Goal: Task Accomplishment & Management: Complete application form

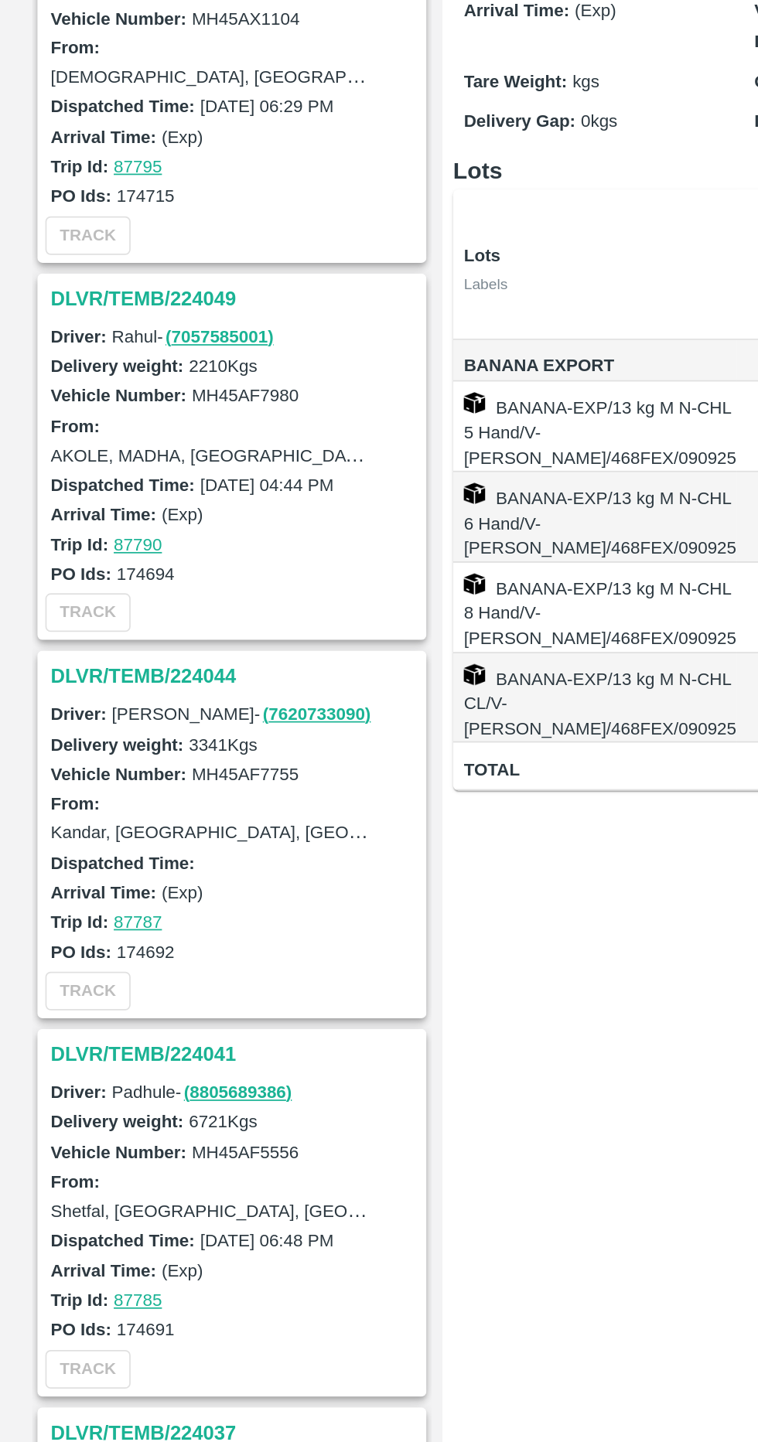
scroll to position [2221, 0]
click at [47, 858] on h3 "DLVR/TEMB/224041" at bounding box center [136, 868] width 215 height 20
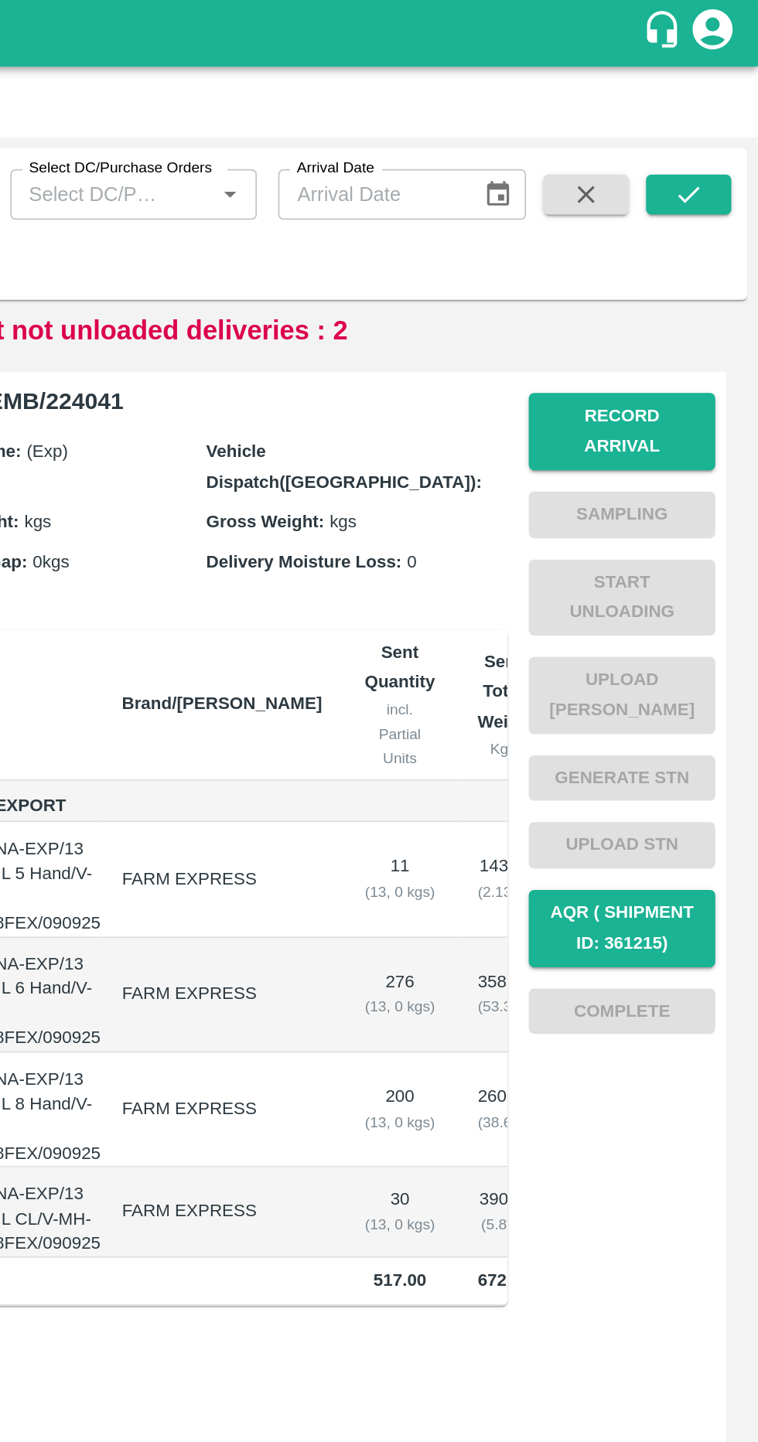
click at [670, 241] on button "Record Arrival" at bounding box center [679, 250] width 108 height 45
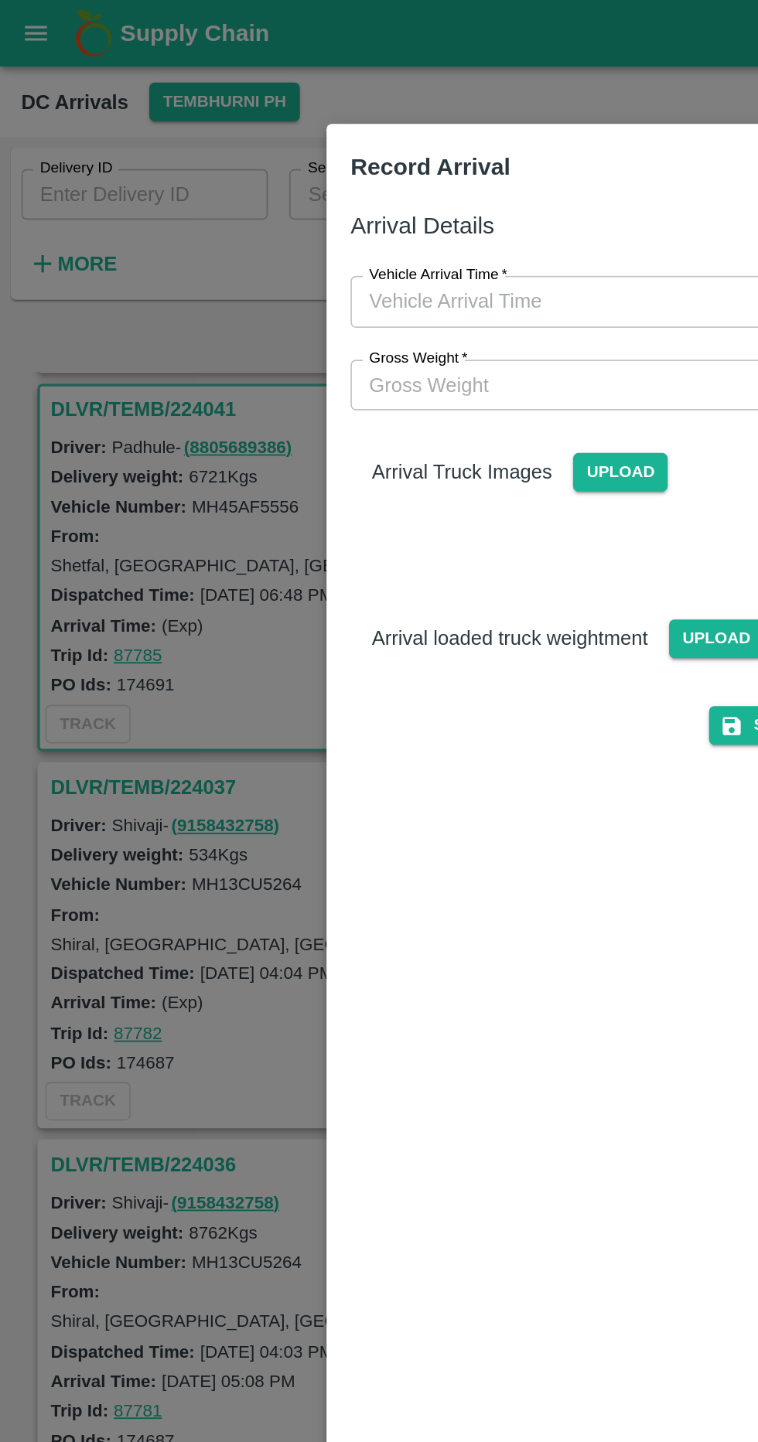
click at [348, 172] on input "Vehicle Arrival Time   *" at bounding box center [373, 174] width 340 height 29
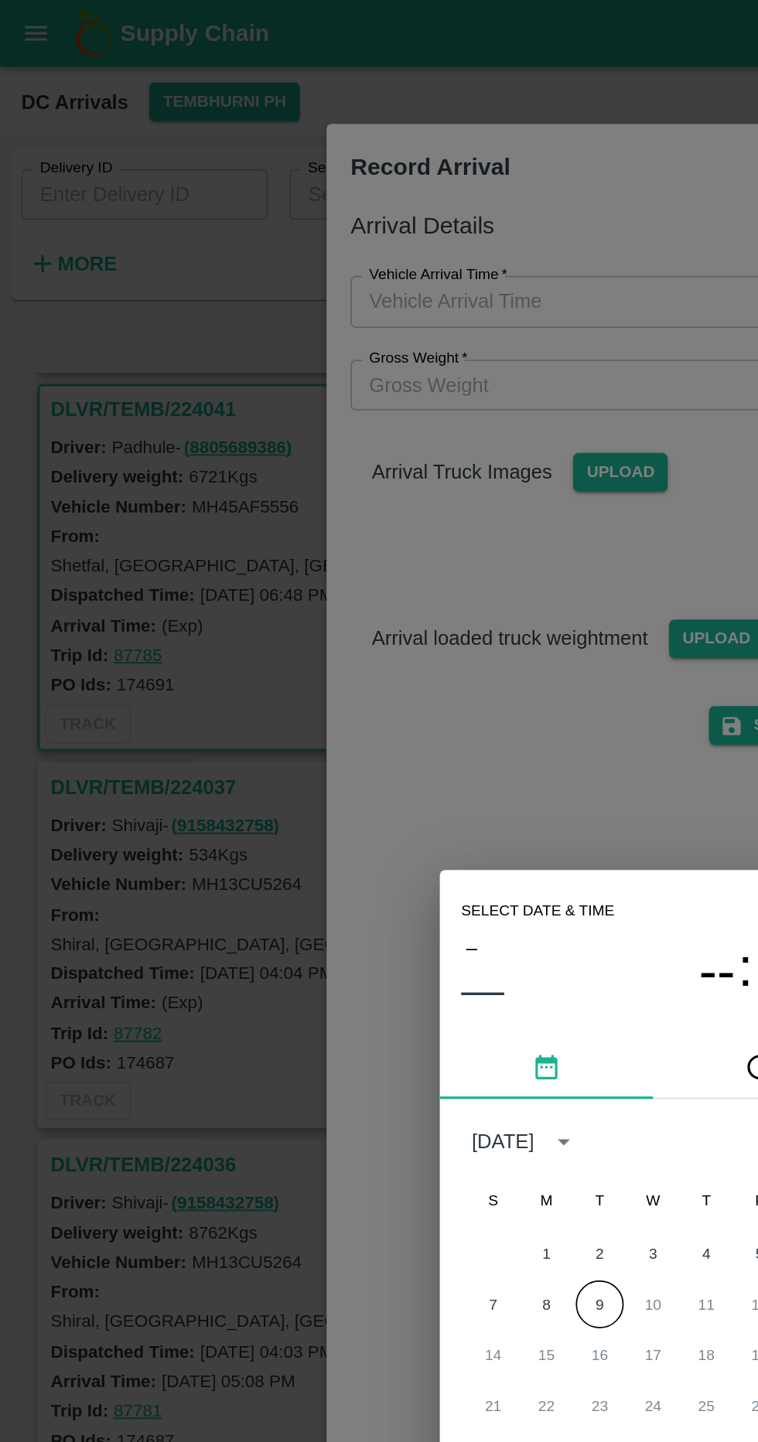
click at [349, 745] on button "9" at bounding box center [348, 757] width 28 height 28
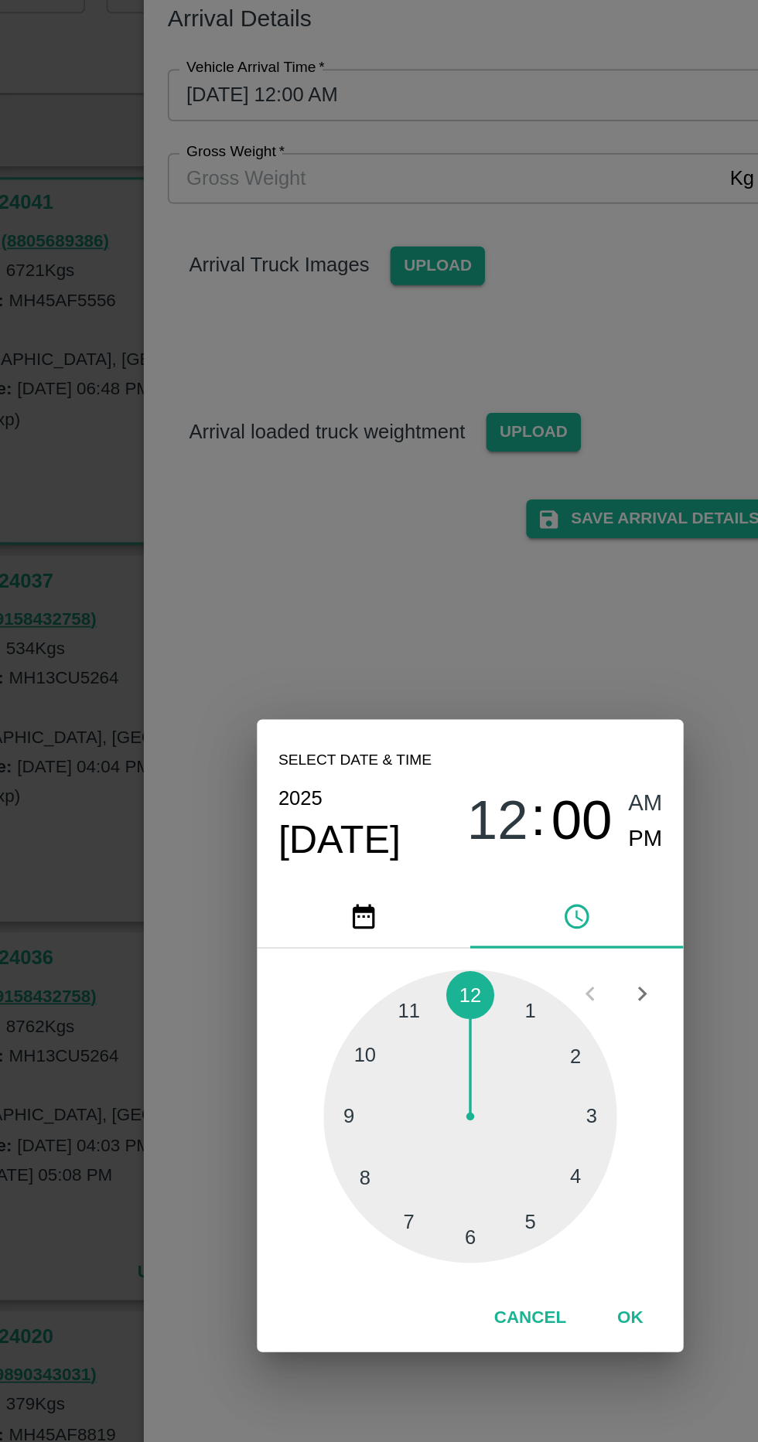
click at [350, 853] on div at bounding box center [379, 768] width 170 height 170
click at [423, 853] on div at bounding box center [379, 768] width 170 height 170
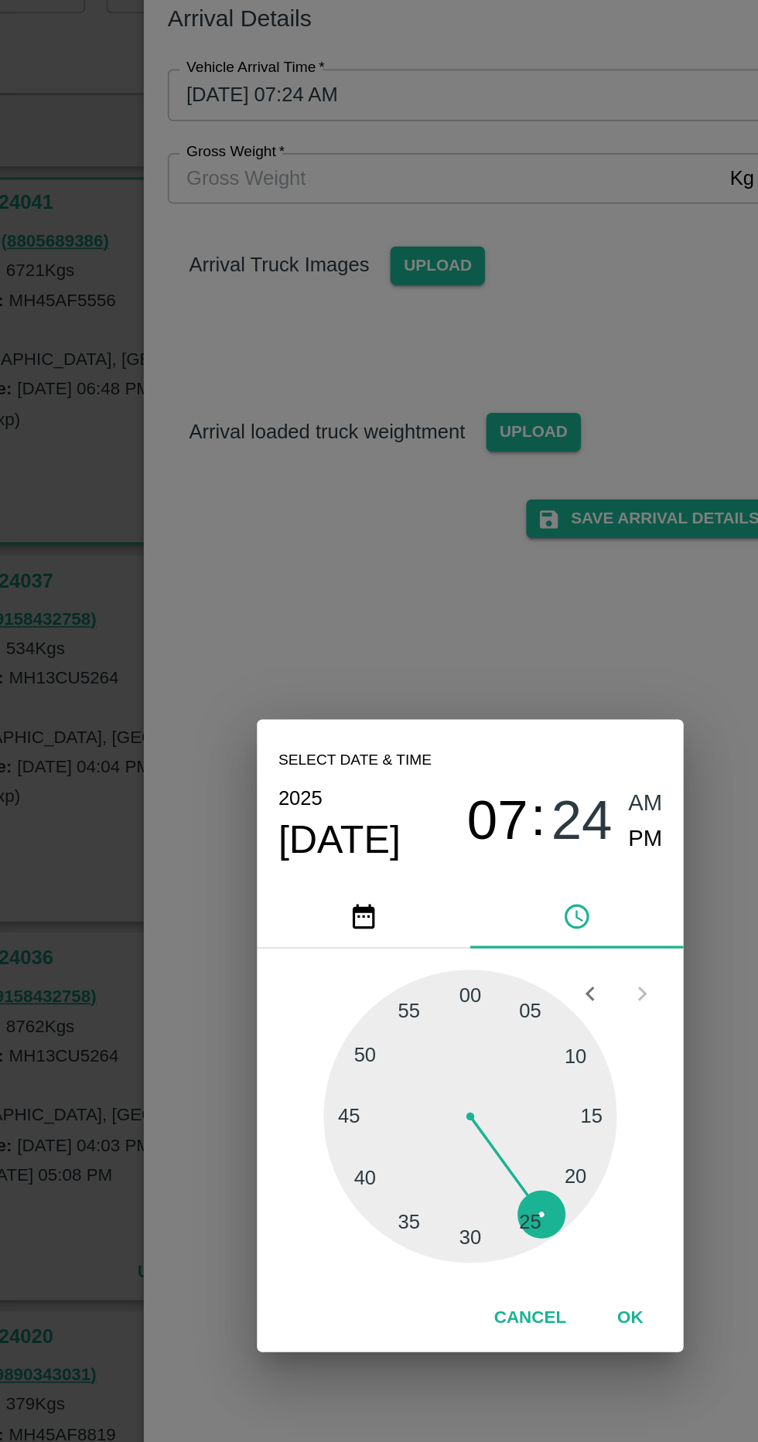
click at [485, 597] on span "AM" at bounding box center [481, 586] width 20 height 21
click at [441, 853] on div at bounding box center [379, 768] width 170 height 170
click at [489, 597] on span "AM" at bounding box center [481, 586] width 20 height 21
click at [489, 618] on span "PM" at bounding box center [481, 607] width 20 height 21
type input "[DATE] 07:20 PM"
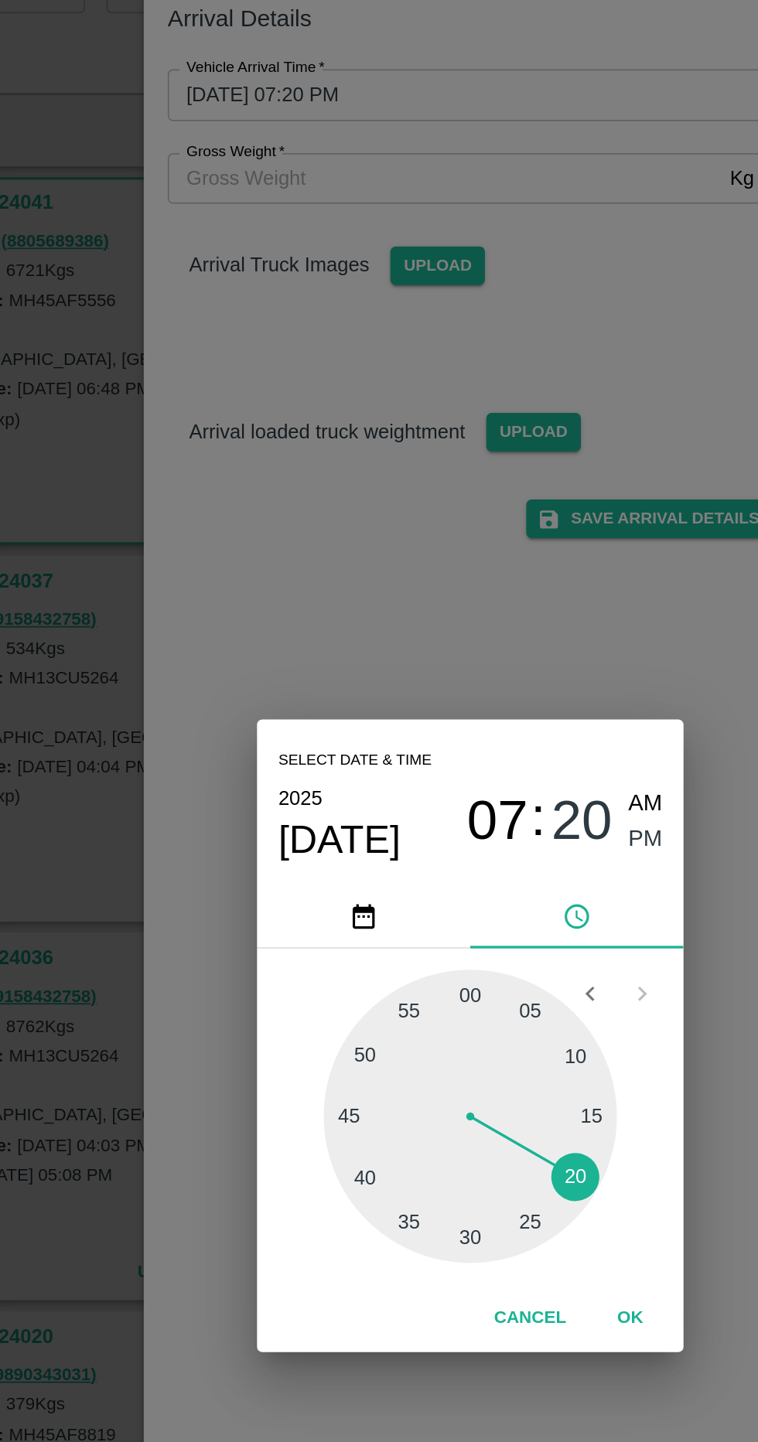
click at [482, 899] on button "OK" at bounding box center [471, 885] width 49 height 27
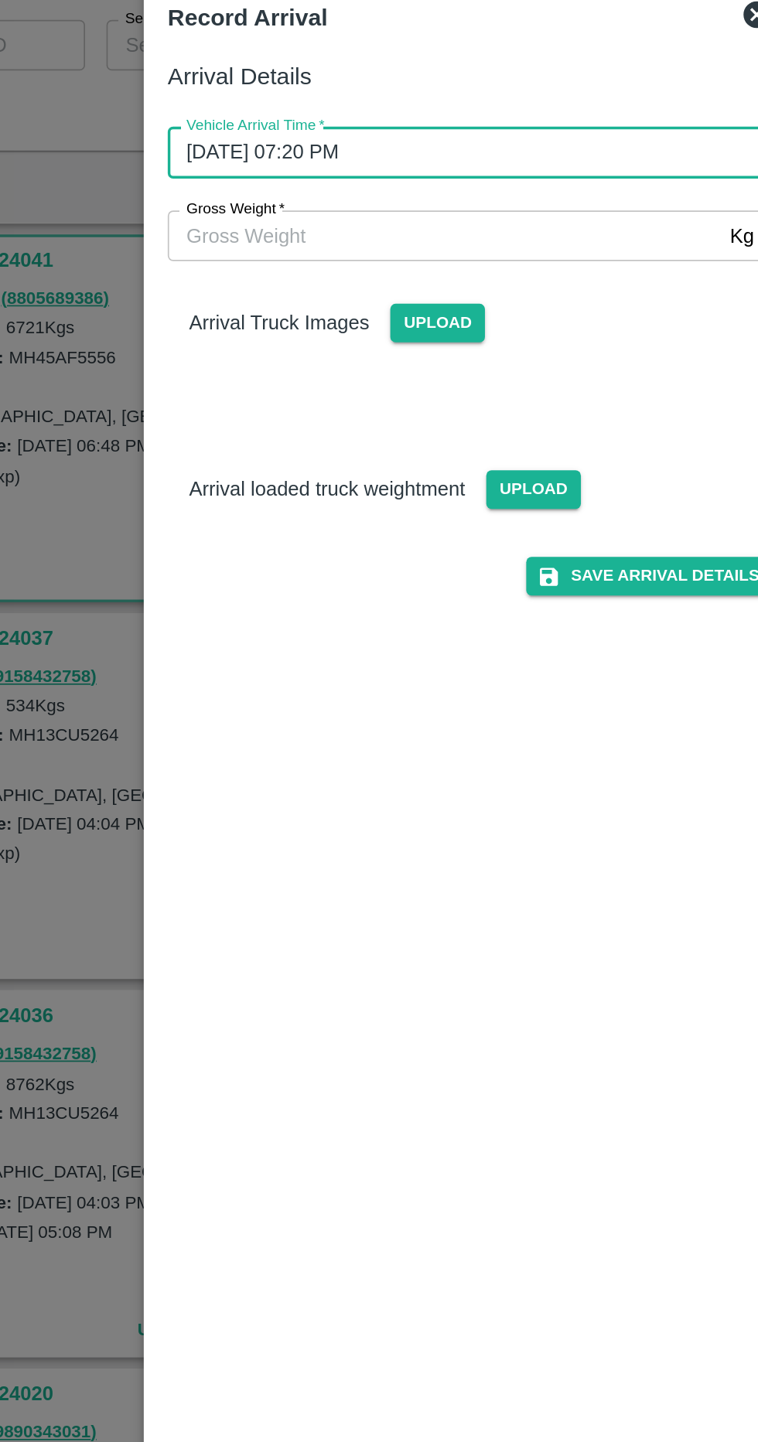
click at [283, 219] on input "Gross Weight   *" at bounding box center [363, 223] width 320 height 29
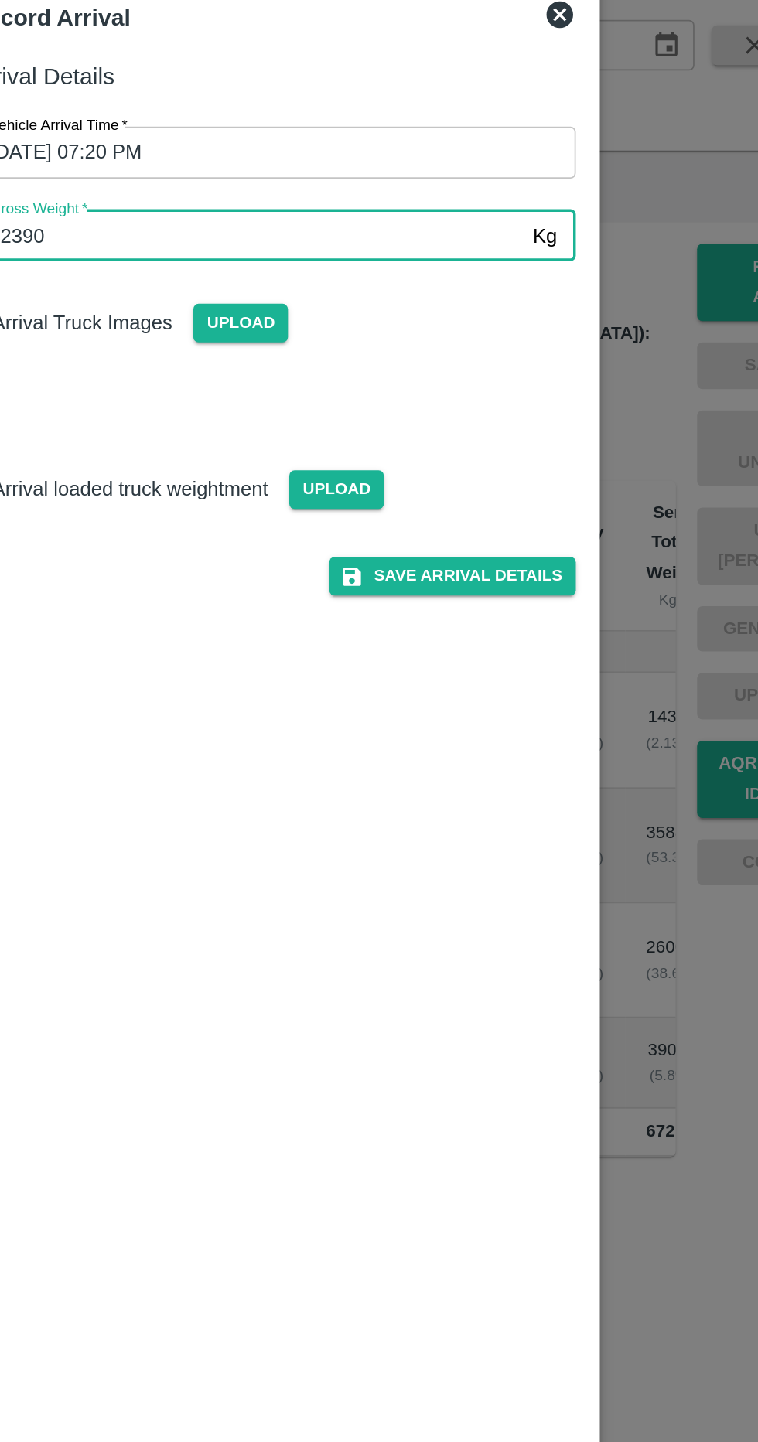
type input "12390"
click at [421, 374] on span "Upload" at bounding box center [415, 371] width 55 height 22
click at [0, 0] on input "Upload" at bounding box center [0, 0] width 0 height 0
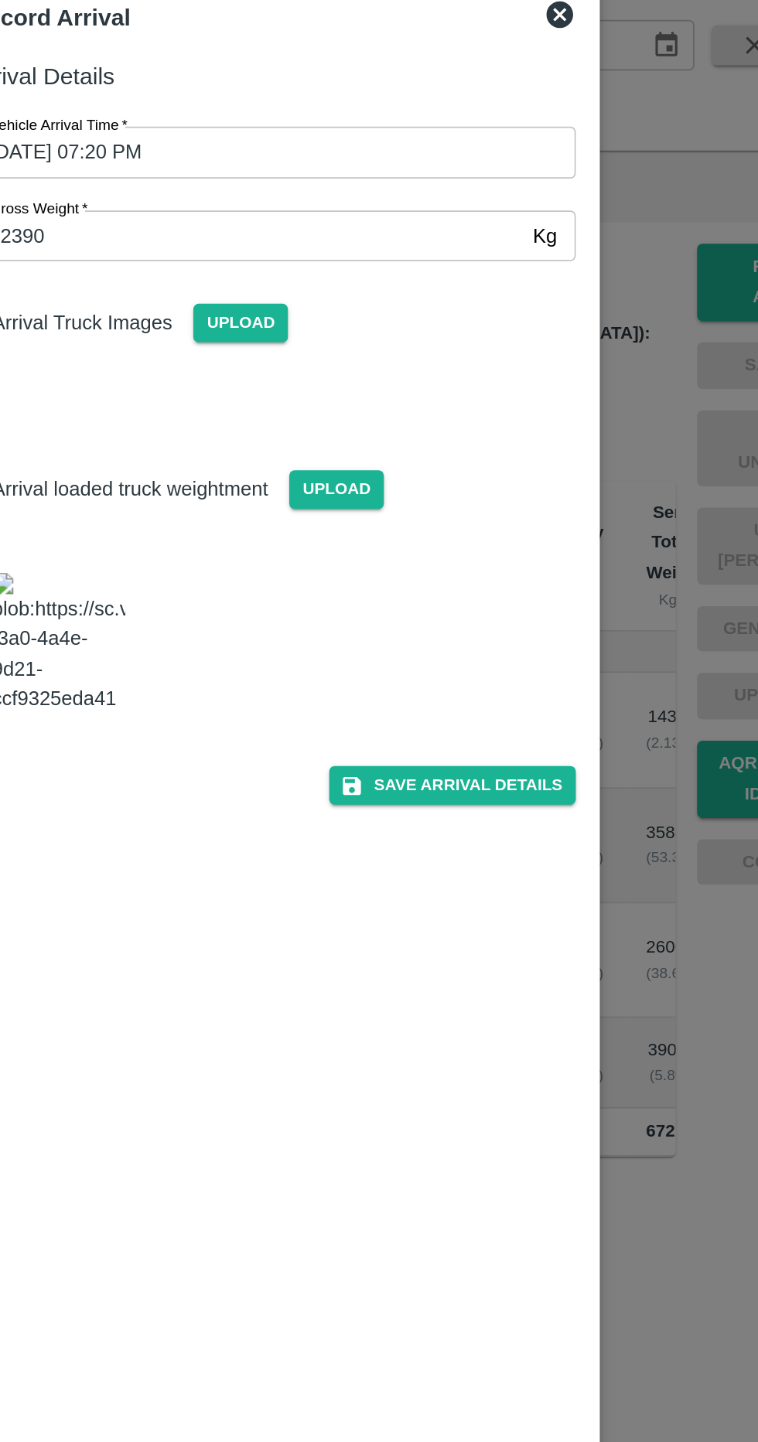
click at [361, 281] on span "Upload" at bounding box center [360, 274] width 55 height 22
click at [0, 0] on input "Upload" at bounding box center [0, 0] width 0 height 0
click at [358, 263] on span "Upload" at bounding box center [360, 274] width 55 height 22
click at [0, 0] on input "Upload" at bounding box center [0, 0] width 0 height 0
